Goal: Book appointment/travel/reservation

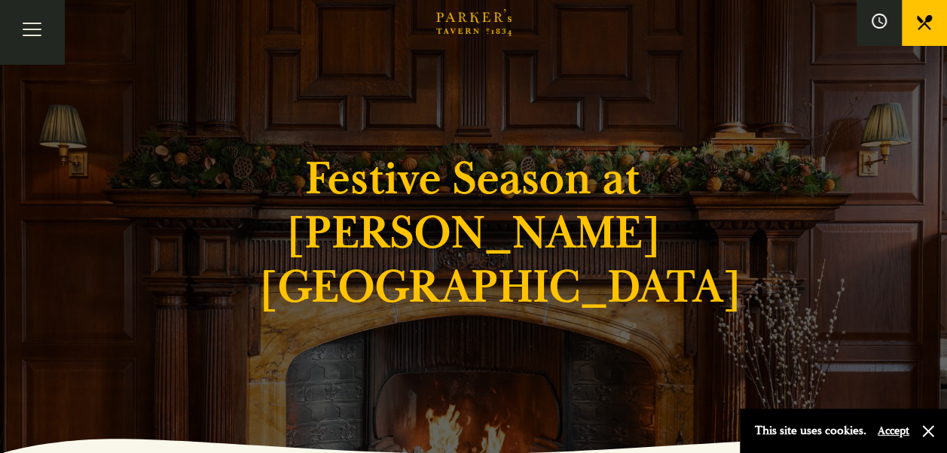
click at [694, 226] on div "Festive Season at [PERSON_NAME][GEOGRAPHIC_DATA]" at bounding box center [474, 226] width 904 height 453
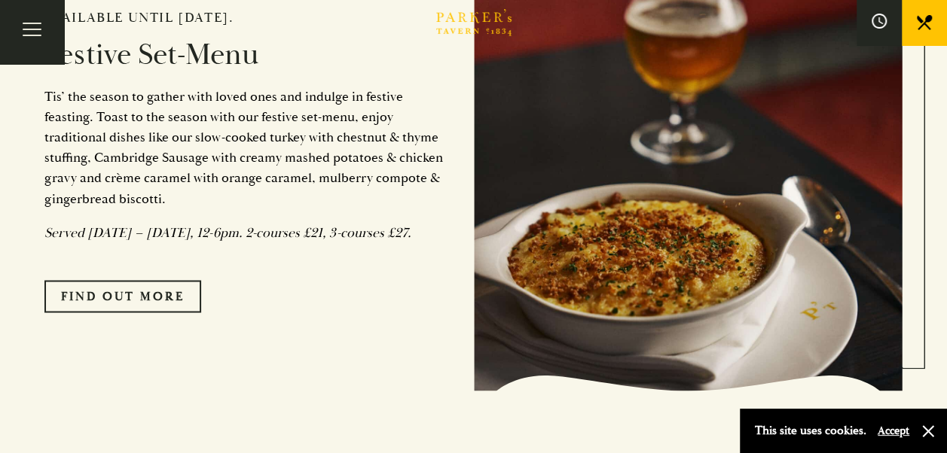
scroll to position [1205, 0]
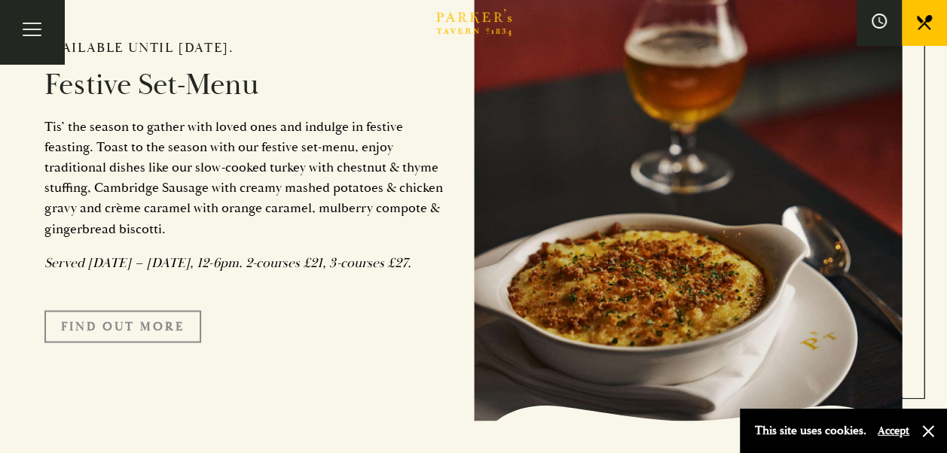
click at [131, 342] on link "FIND OUT MORE" at bounding box center [122, 326] width 157 height 32
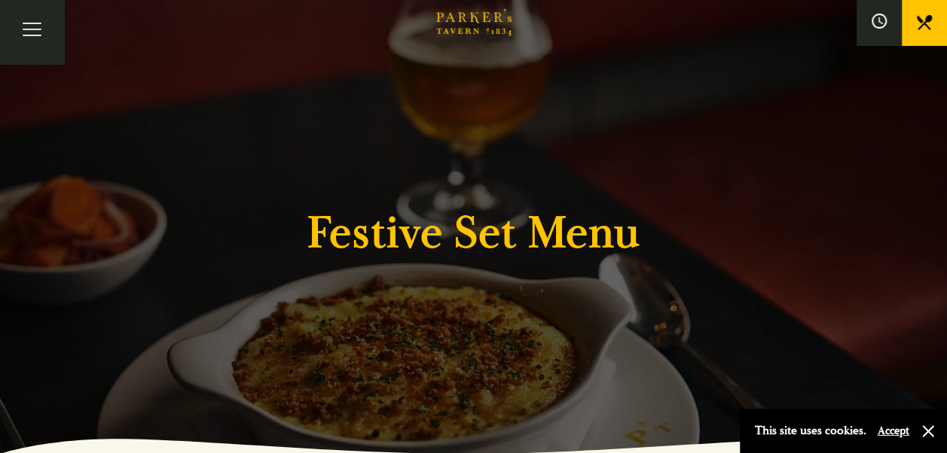
click at [636, 274] on div "Festive Set Menu" at bounding box center [474, 226] width 904 height 453
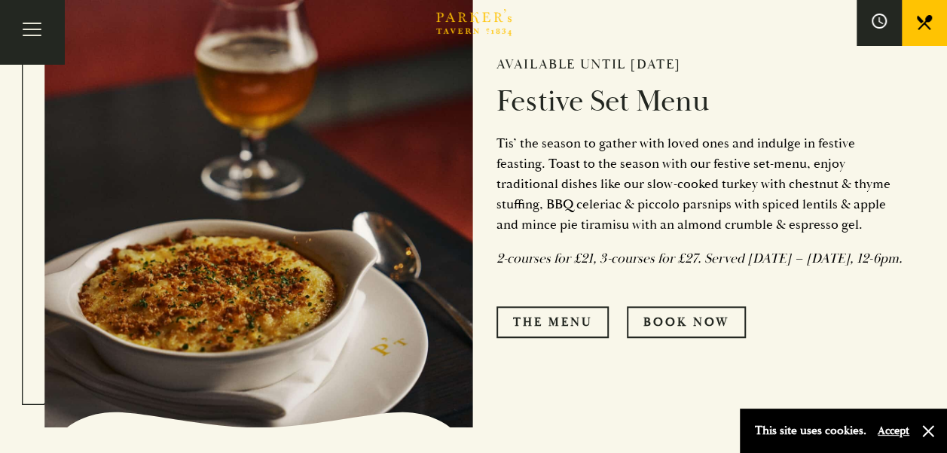
scroll to position [572, 0]
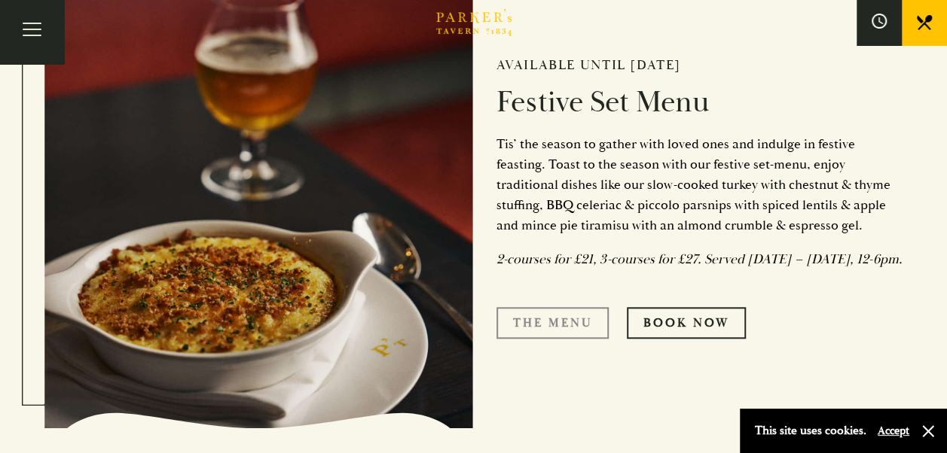
click at [551, 337] on link "The Menu" at bounding box center [552, 323] width 112 height 32
